Goal: Information Seeking & Learning: Learn about a topic

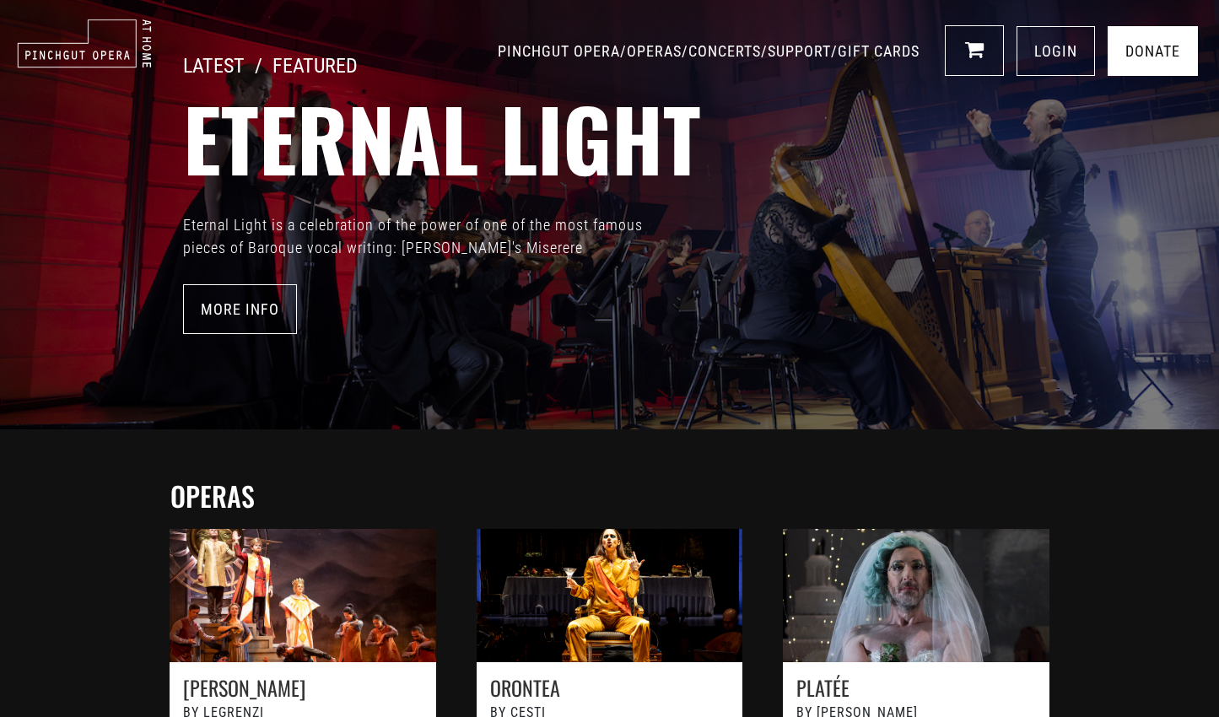
scroll to position [110, 0]
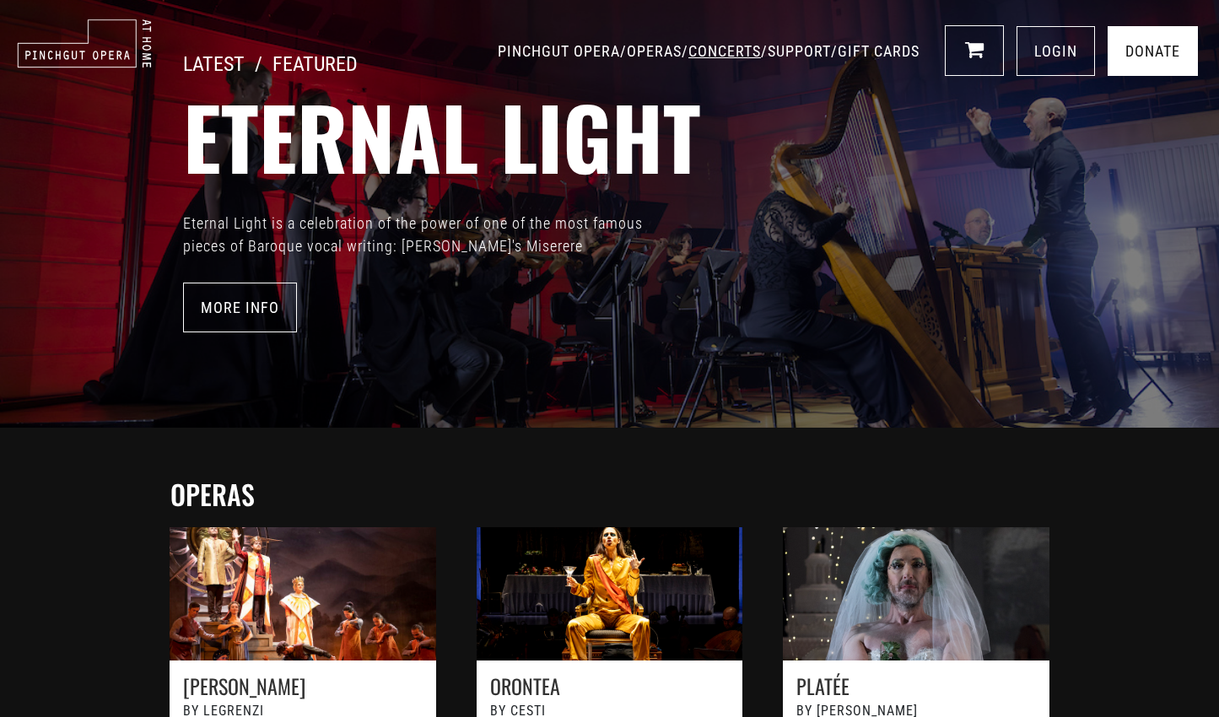
click at [688, 51] on link "CONCERTS" at bounding box center [724, 51] width 73 height 18
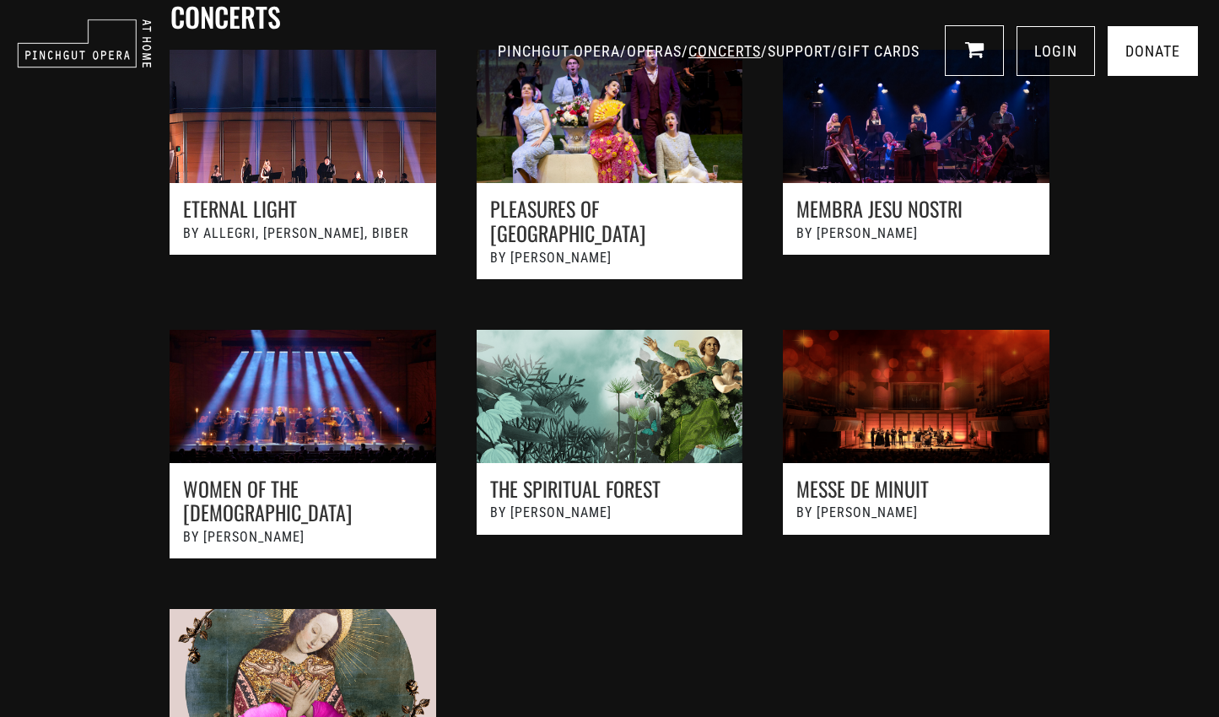
click at [688, 51] on link "CONCERTS" at bounding box center [724, 51] width 73 height 18
click at [627, 46] on link "OPERAS" at bounding box center [654, 51] width 55 height 18
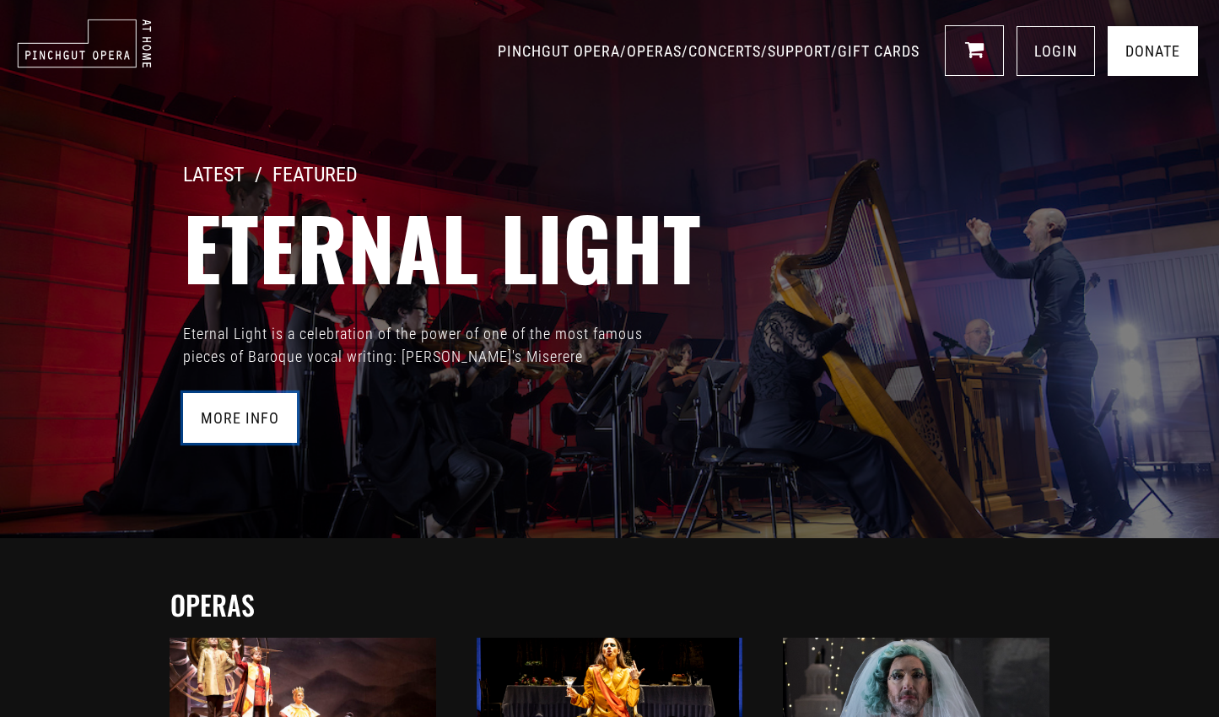
click at [229, 418] on link "More Info" at bounding box center [240, 418] width 114 height 50
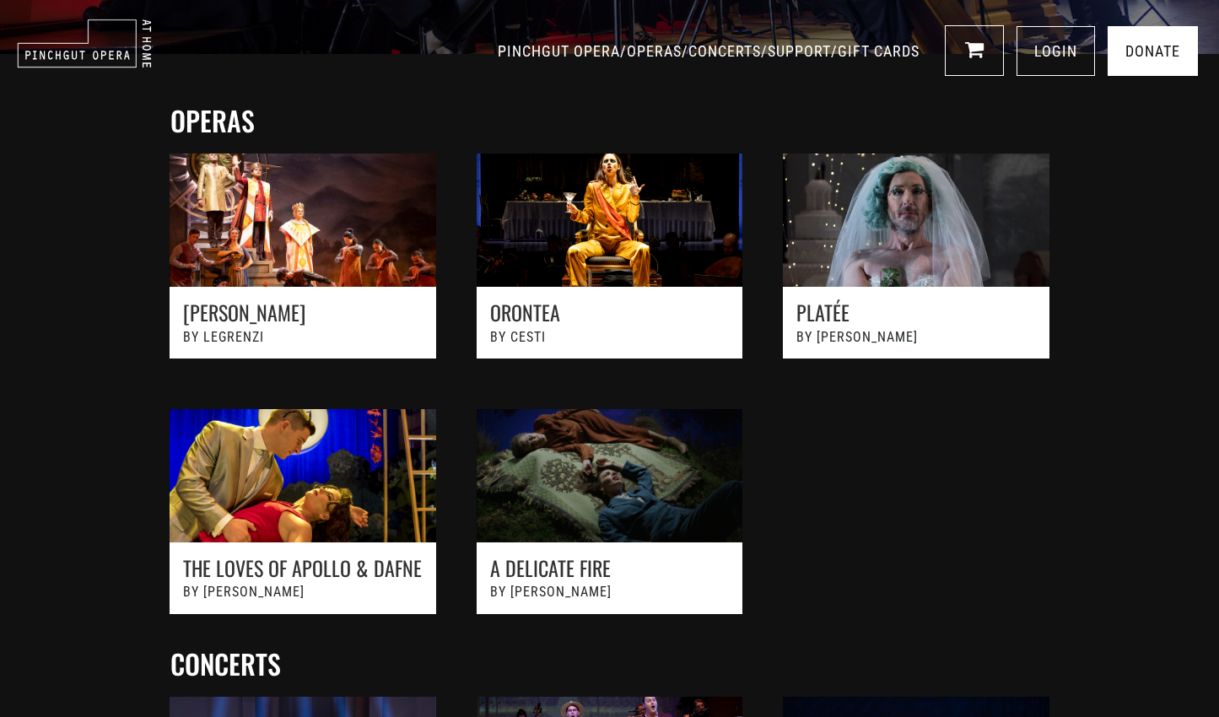
scroll to position [504, 0]
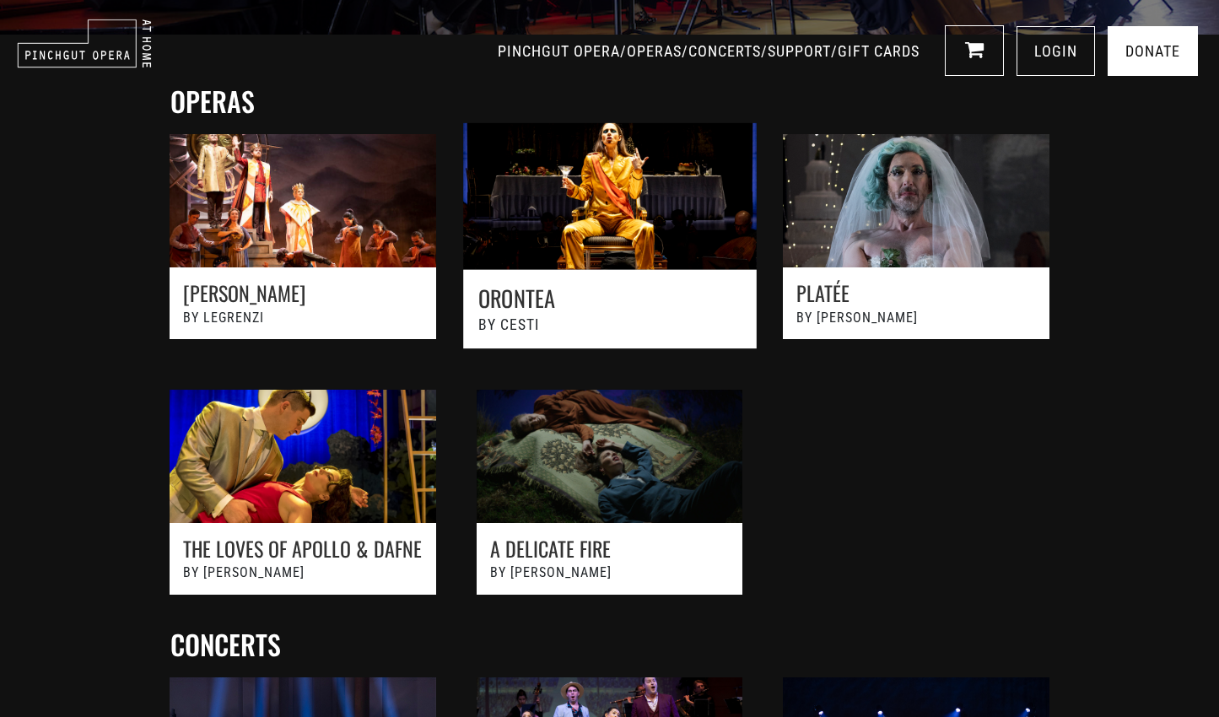
click at [606, 188] on link at bounding box center [608, 245] width 337 height 281
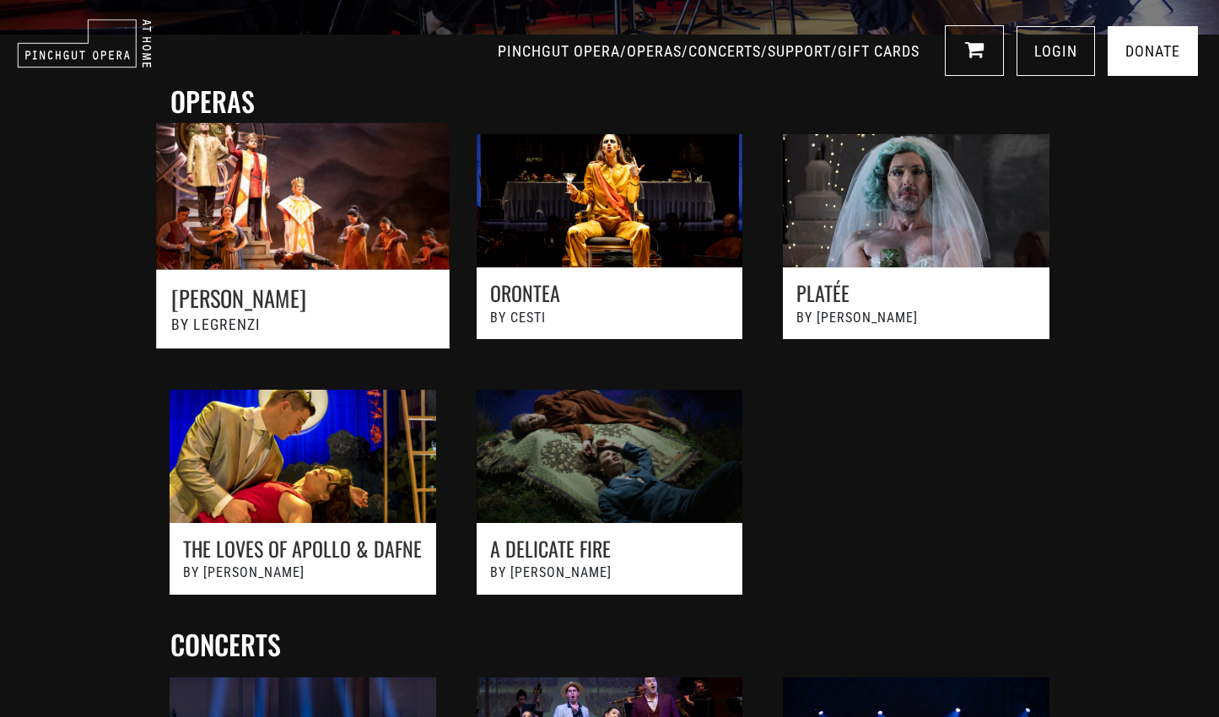
click at [297, 202] on link at bounding box center [302, 245] width 337 height 281
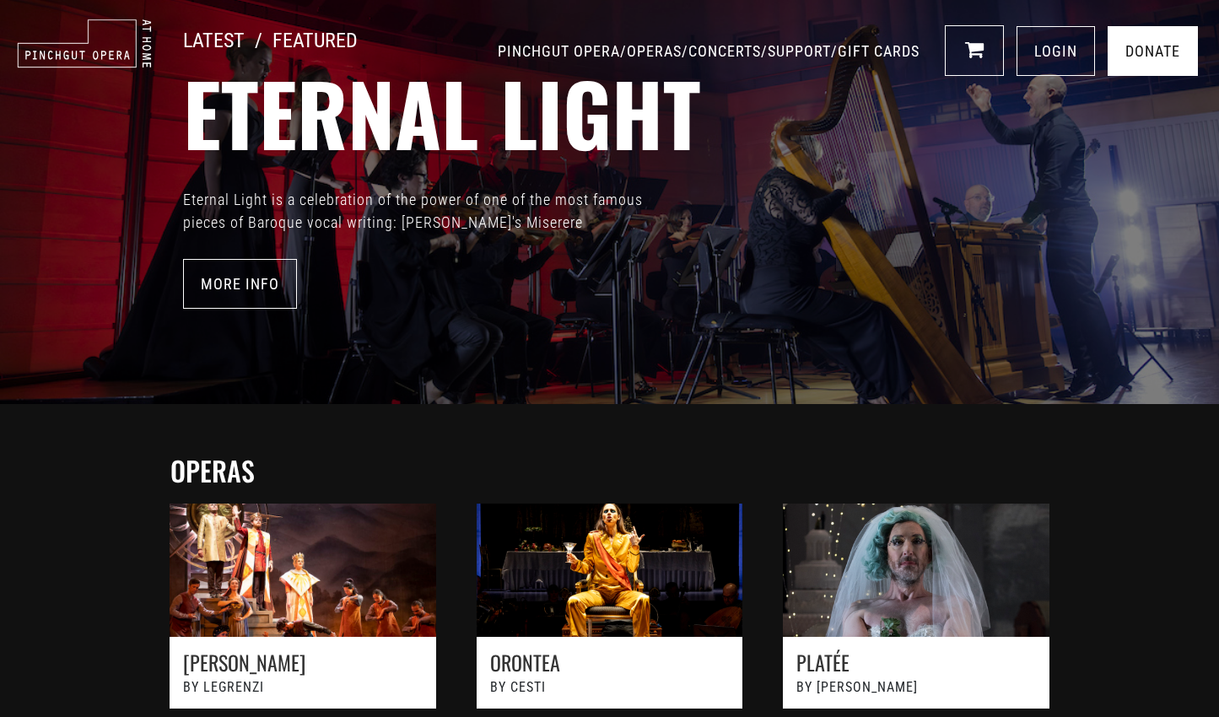
scroll to position [0, 0]
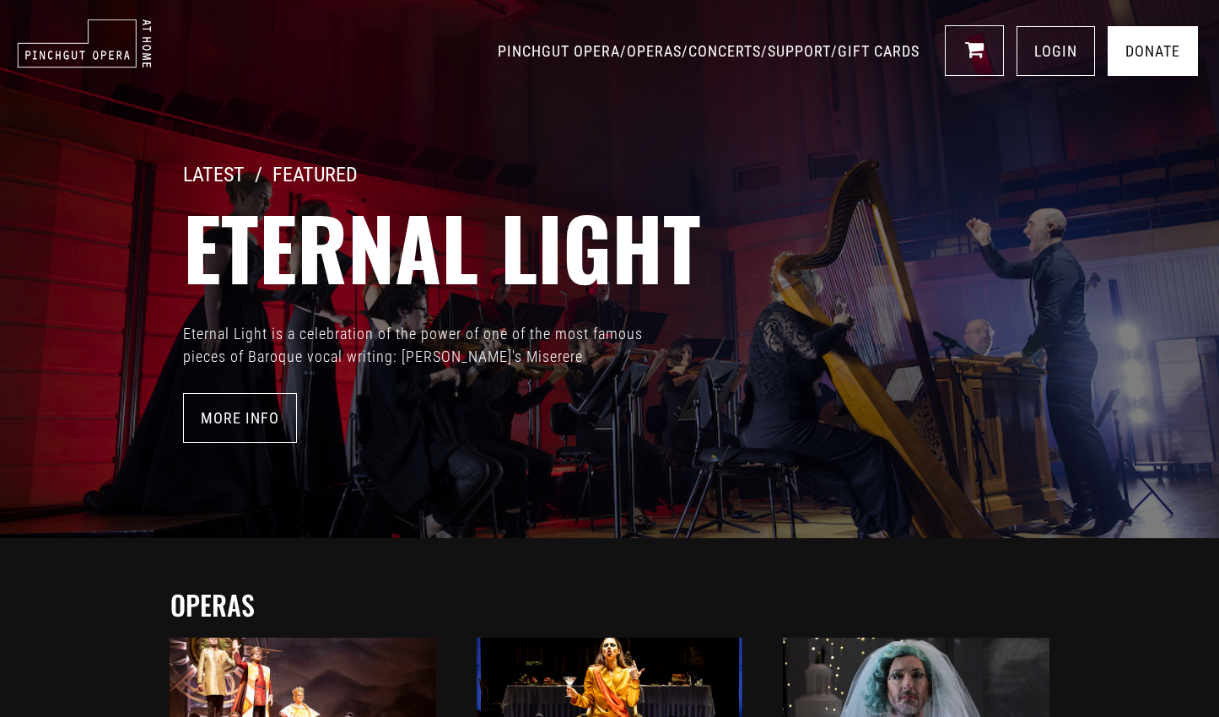
drag, startPoint x: 1215, startPoint y: 163, endPoint x: 1211, endPoint y: 98, distance: 65.0
click at [1211, 98] on div "LATEST / FEATURED Eternal Light Eternal Light is a celebration of the power of …" at bounding box center [609, 269] width 1219 height 538
click at [691, 48] on link "CONCERTS" at bounding box center [724, 51] width 73 height 18
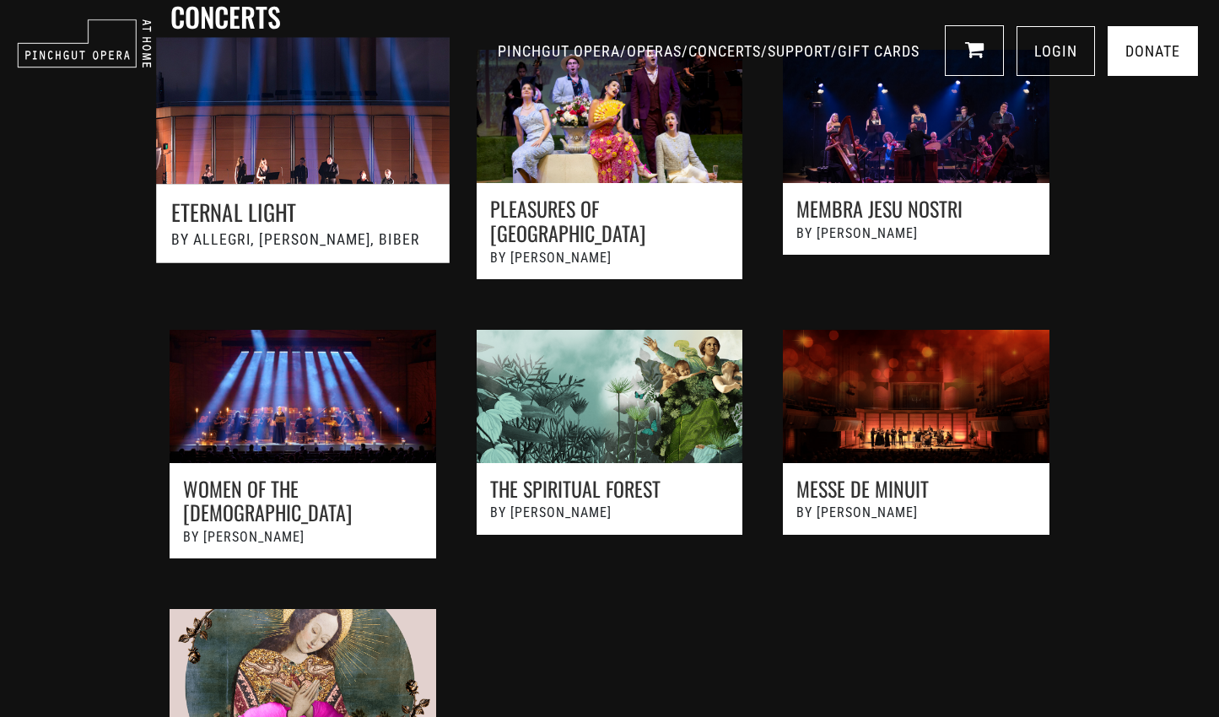
click at [314, 226] on link at bounding box center [302, 173] width 337 height 308
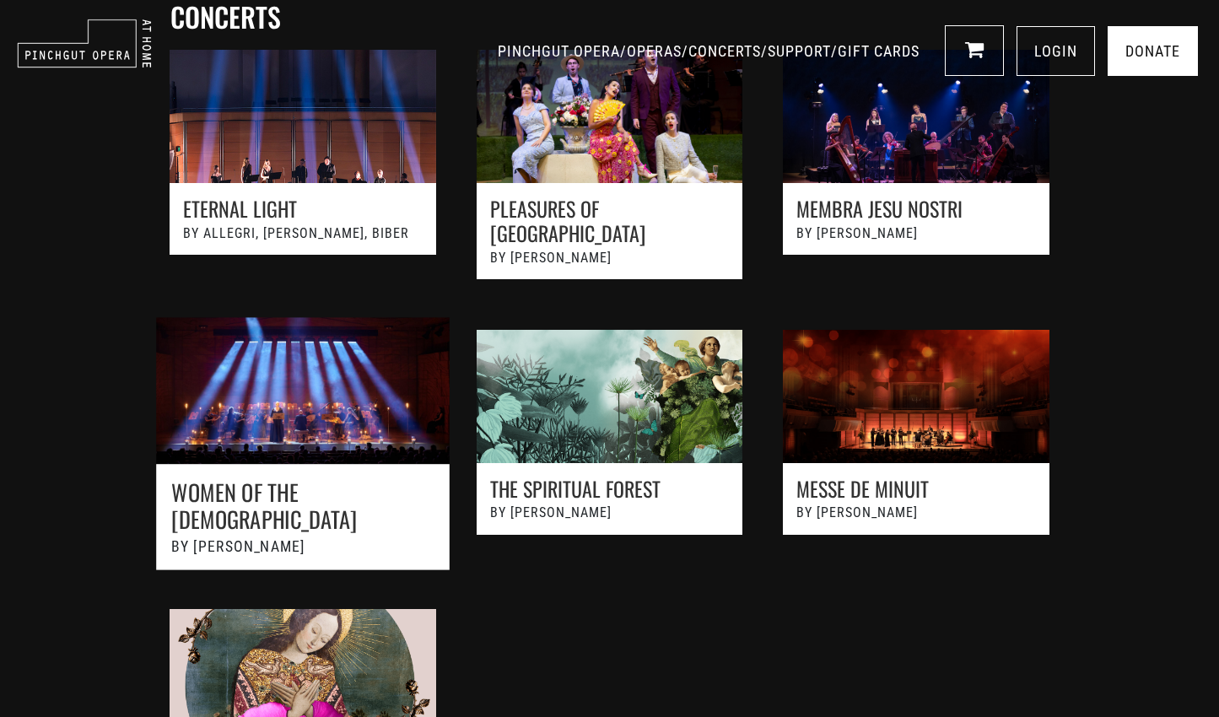
click at [240, 460] on link at bounding box center [302, 453] width 337 height 308
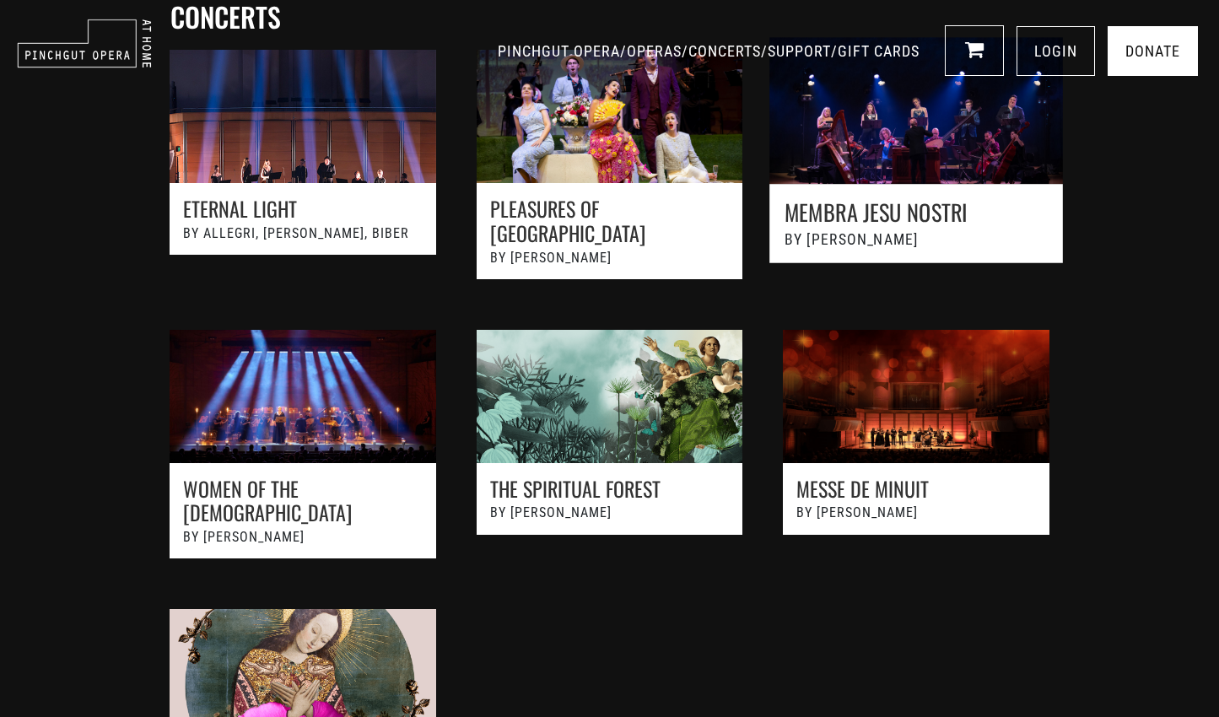
click at [871, 201] on link at bounding box center [915, 173] width 337 height 308
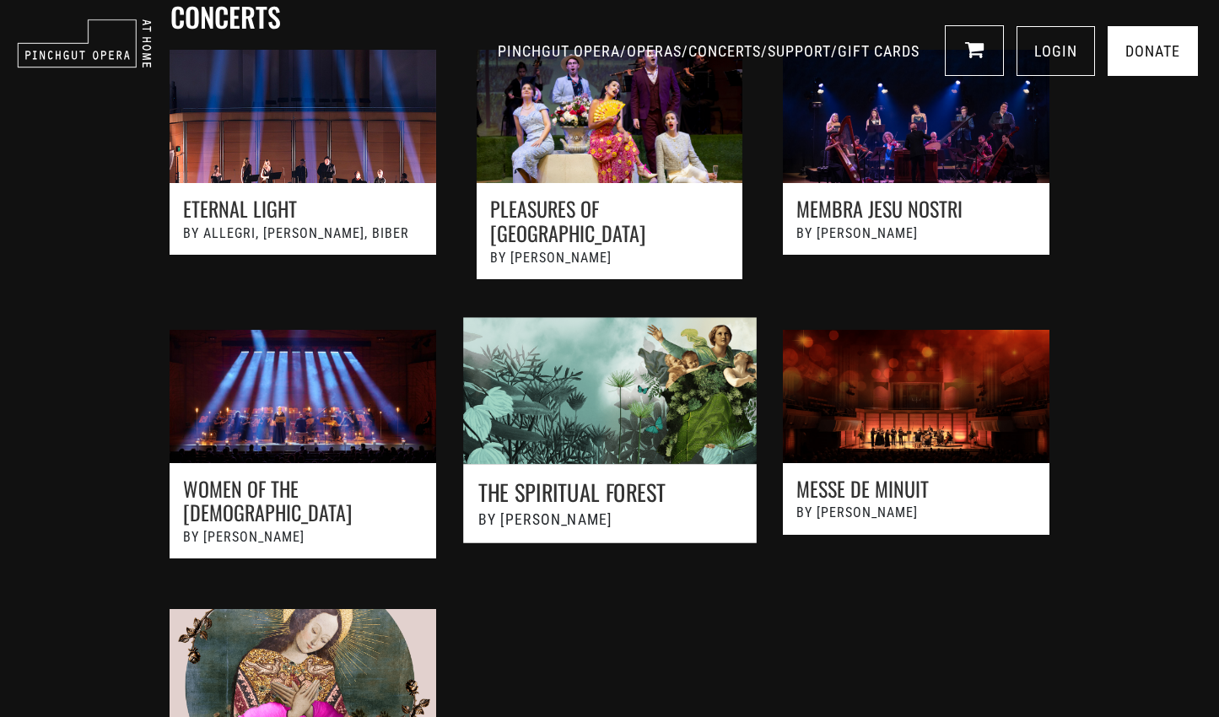
click at [594, 404] on link at bounding box center [608, 453] width 337 height 308
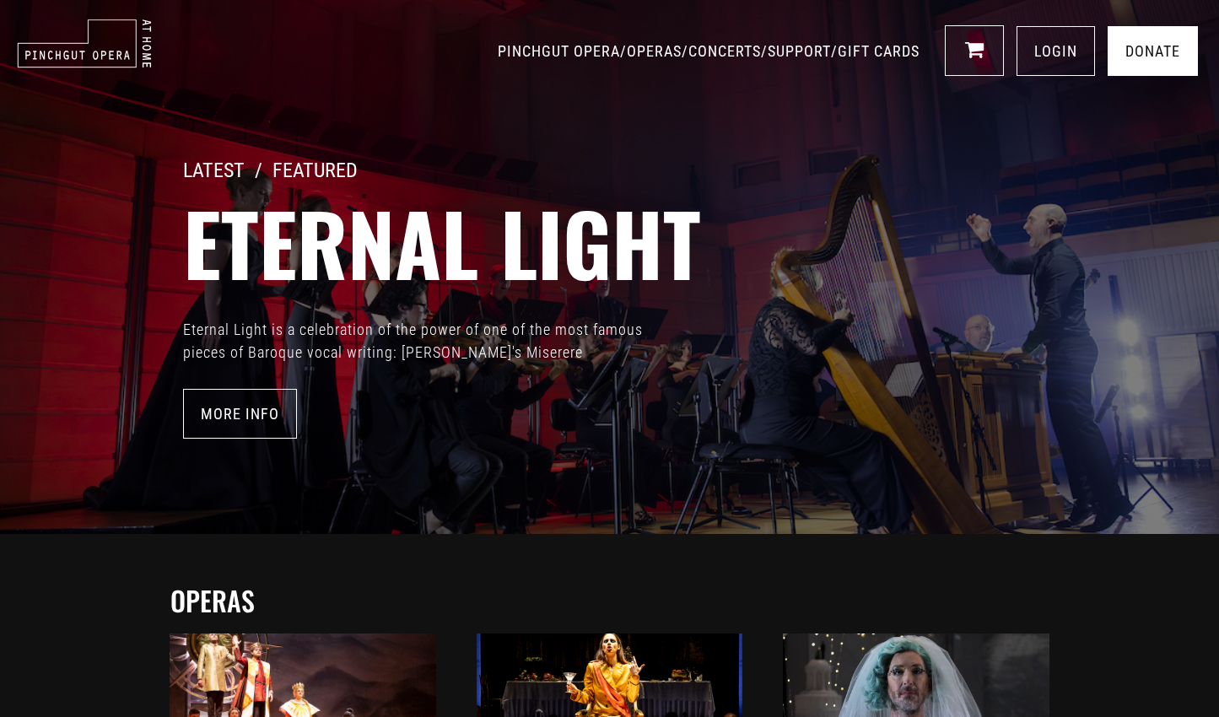
scroll to position [0, 0]
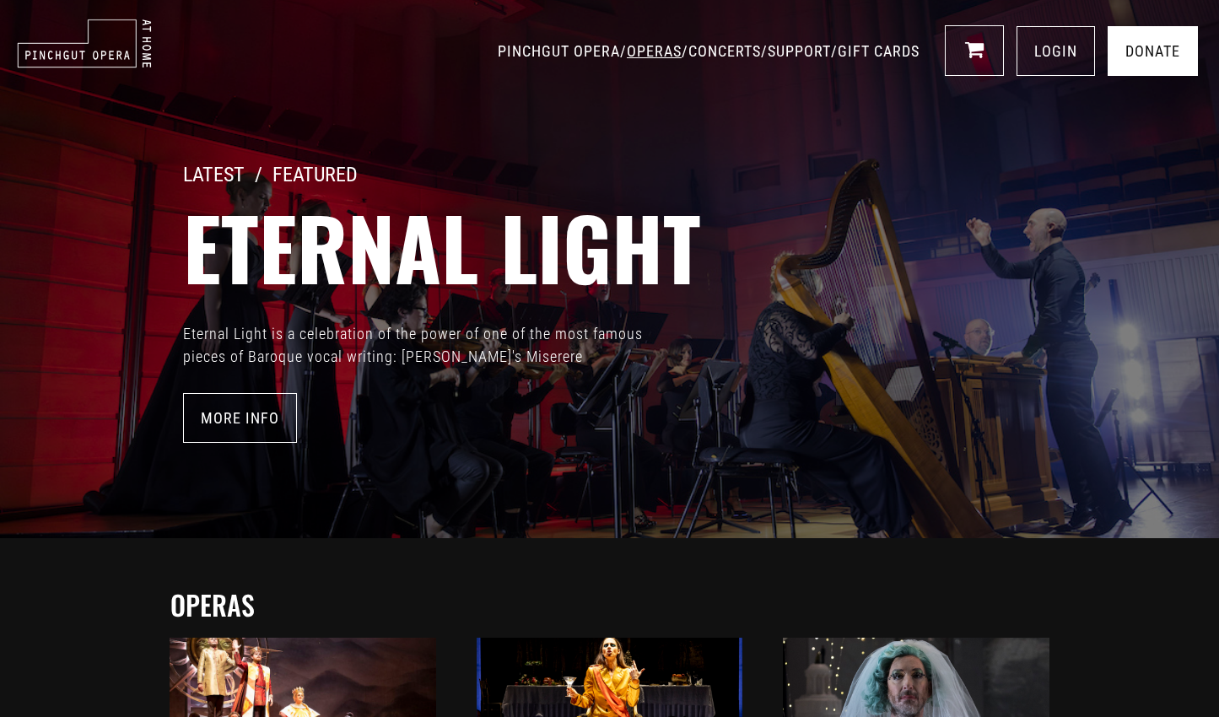
click at [627, 49] on link "OPERAS" at bounding box center [654, 51] width 55 height 18
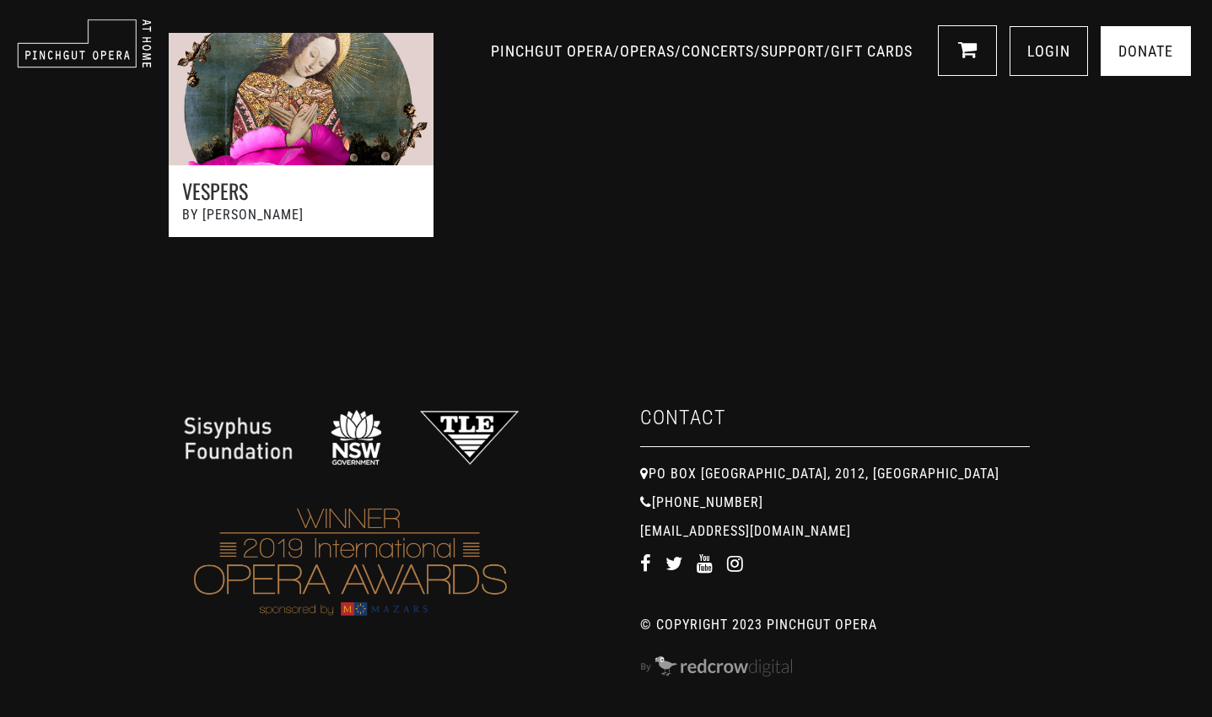
scroll to position [1742, 0]
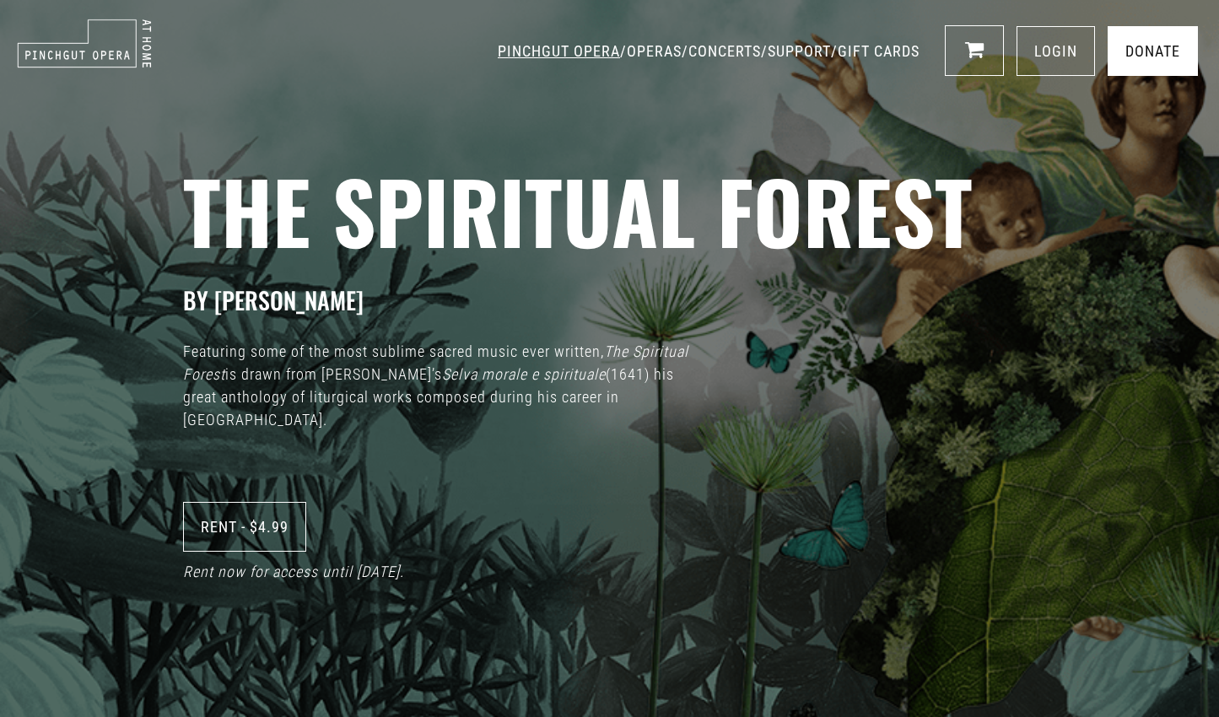
click at [506, 54] on link "PINCHGUT OPERA" at bounding box center [559, 51] width 122 height 18
